Goal: Entertainment & Leisure: Consume media (video, audio)

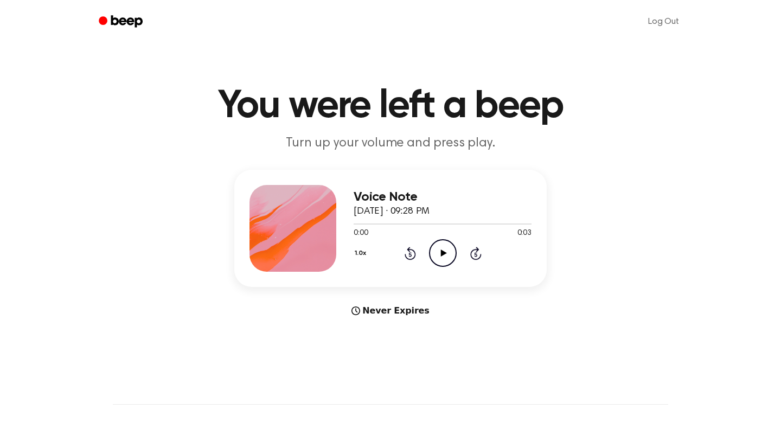
click at [438, 252] on icon "Play Audio" at bounding box center [443, 253] width 28 height 28
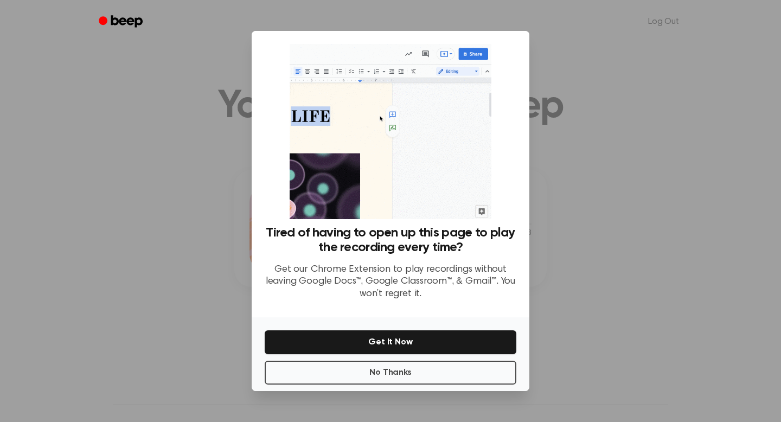
click at [377, 393] on div at bounding box center [390, 211] width 781 height 422
click at [377, 377] on button "No Thanks" at bounding box center [391, 373] width 252 height 24
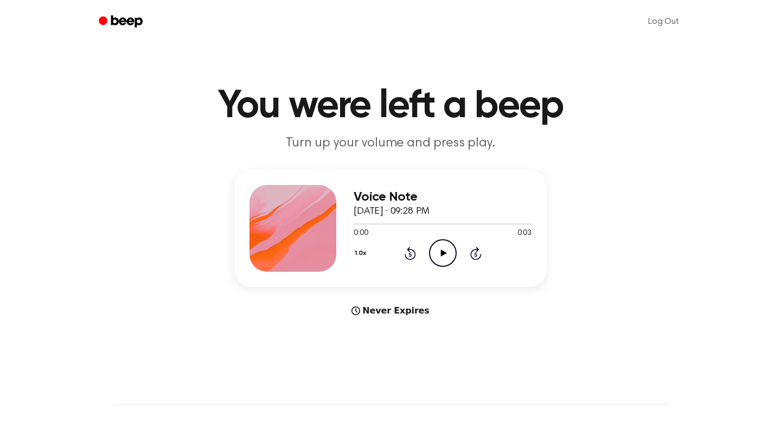
click at [428, 251] on div "1.0x Rewind 5 seconds Play Audio Skip 5 seconds" at bounding box center [443, 253] width 178 height 28
click at [437, 251] on icon "Play Audio" at bounding box center [443, 253] width 28 height 28
click at [456, 249] on icon "Play Audio" at bounding box center [443, 253] width 28 height 28
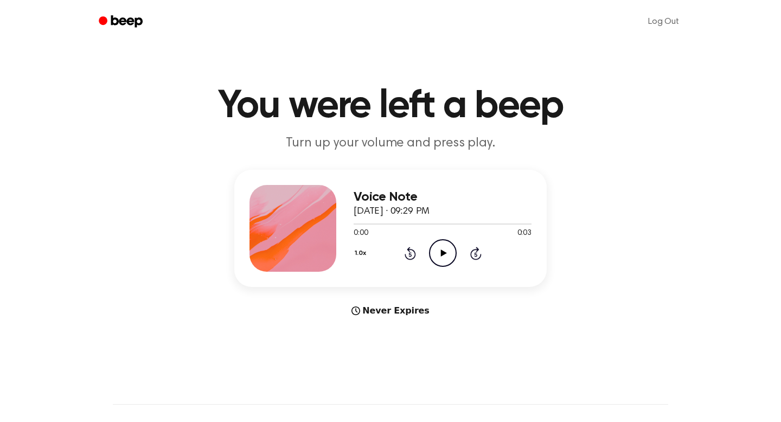
click at [449, 252] on icon "Play Audio" at bounding box center [443, 253] width 28 height 28
click at [450, 258] on icon "Play Audio" at bounding box center [443, 253] width 28 height 28
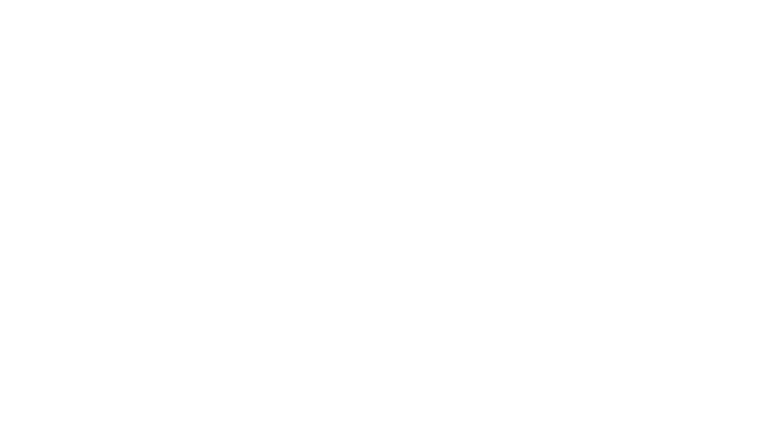
click at [372, 0] on html at bounding box center [390, 0] width 781 height 0
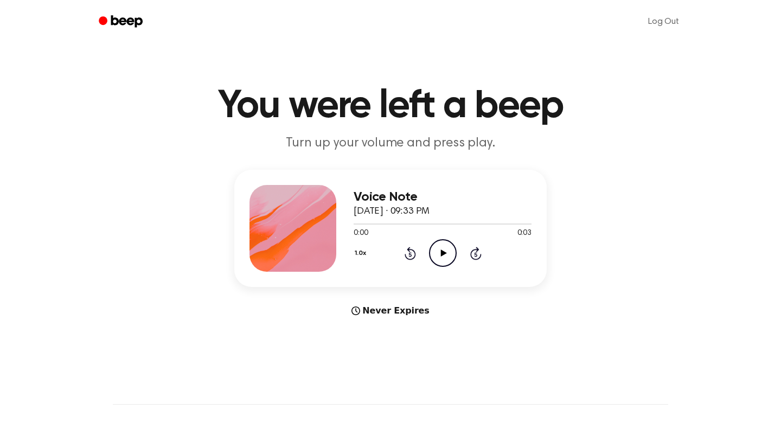
click at [457, 255] on div "1.0x Rewind 5 seconds Play Audio Skip 5 seconds" at bounding box center [443, 253] width 178 height 28
click at [443, 252] on icon at bounding box center [444, 253] width 6 height 7
click at [442, 252] on icon "Pause Audio" at bounding box center [443, 253] width 28 height 28
click at [442, 252] on icon at bounding box center [444, 253] width 6 height 7
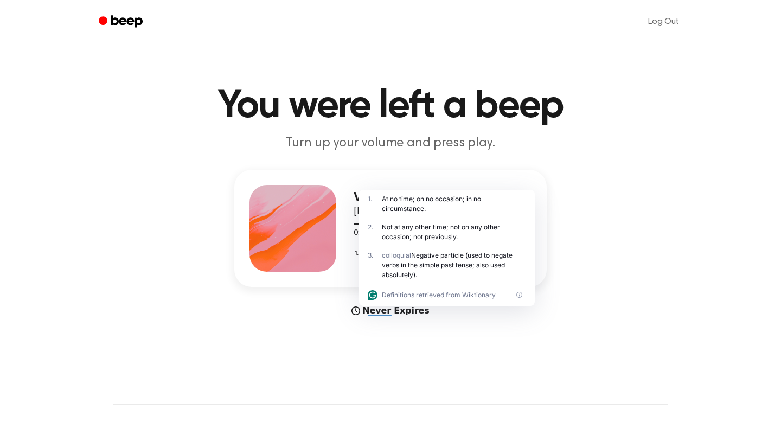
click at [457, 331] on main "You were left a beep Turn up your volume and press play. Voice Note [DATE] · 09…" at bounding box center [390, 324] width 781 height 648
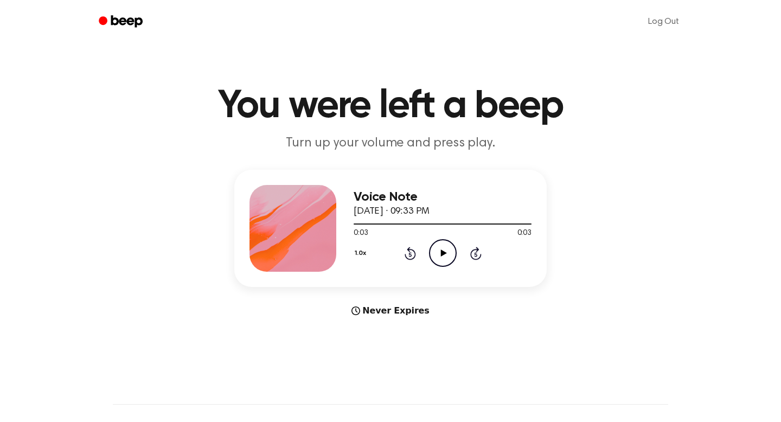
click at [444, 252] on icon at bounding box center [444, 253] width 6 height 7
